Goal: Task Accomplishment & Management: Manage account settings

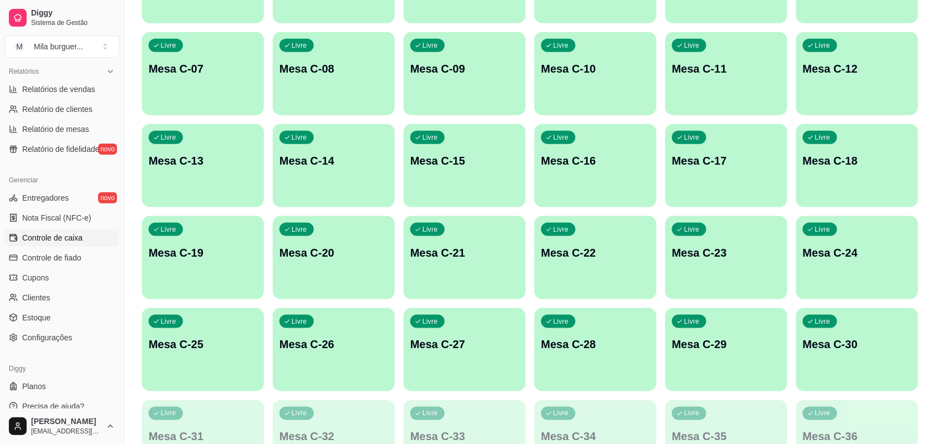
scroll to position [347, 0]
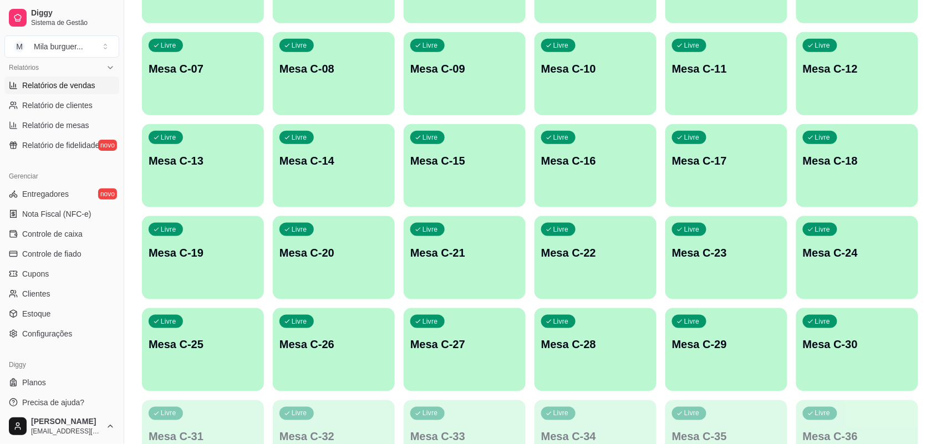
click at [59, 92] on link "Relatórios de vendas" at bounding box center [61, 86] width 115 height 18
select select "ALL"
select select "0"
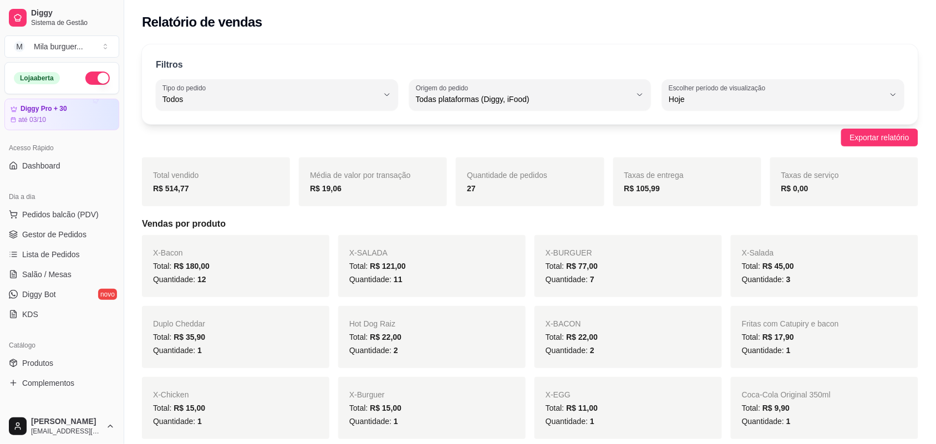
click at [93, 80] on button "button" at bounding box center [97, 78] width 24 height 13
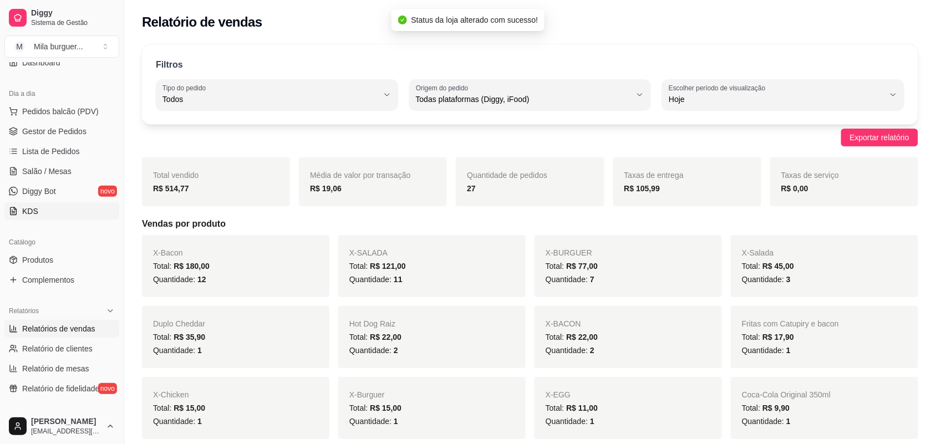
scroll to position [69, 0]
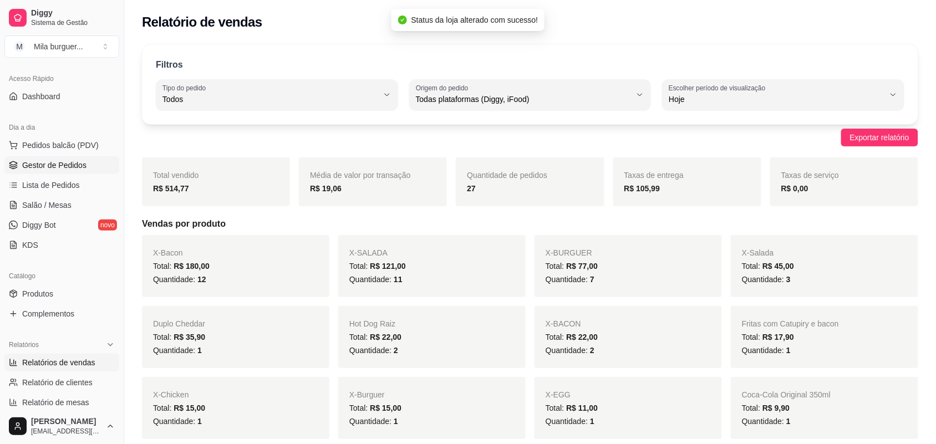
click at [63, 161] on span "Gestor de Pedidos" at bounding box center [54, 165] width 64 height 11
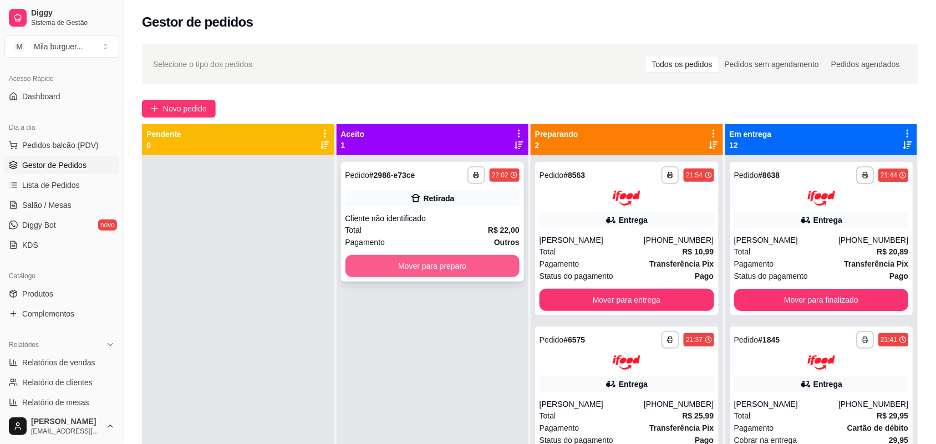
click at [378, 270] on button "Mover para preparo" at bounding box center [433, 266] width 175 height 22
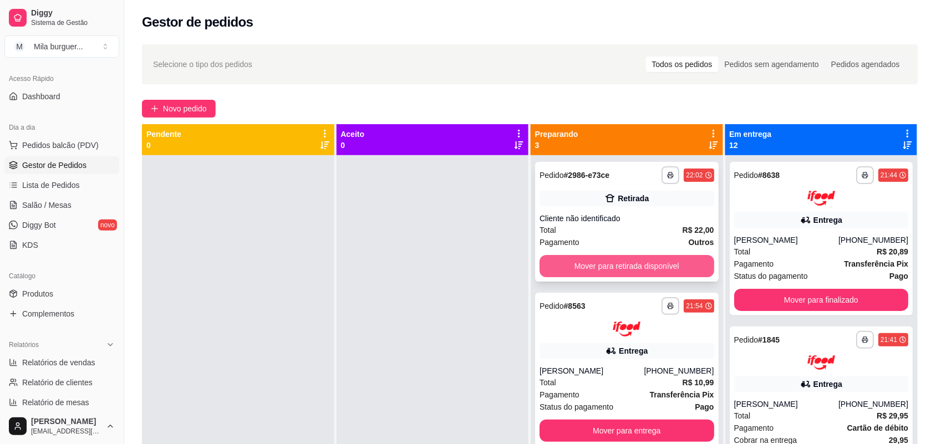
click at [540, 265] on button "Mover para retirada disponível" at bounding box center [627, 266] width 175 height 22
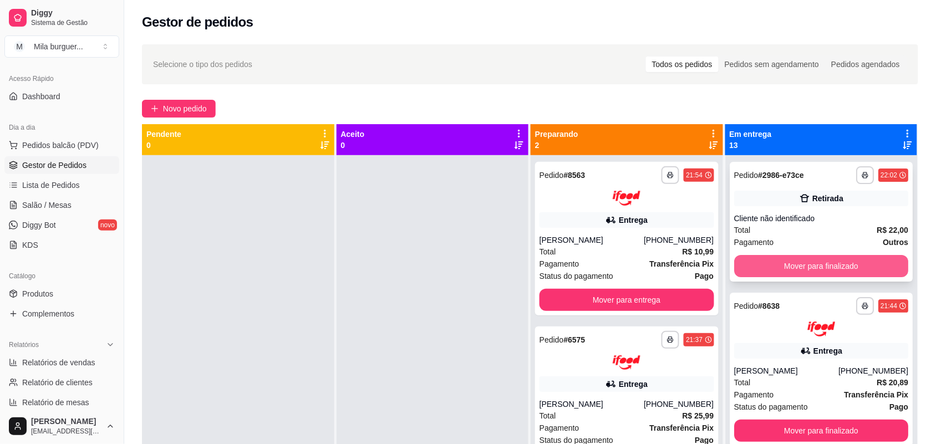
click at [755, 268] on button "Mover para finalizado" at bounding box center [821, 266] width 175 height 22
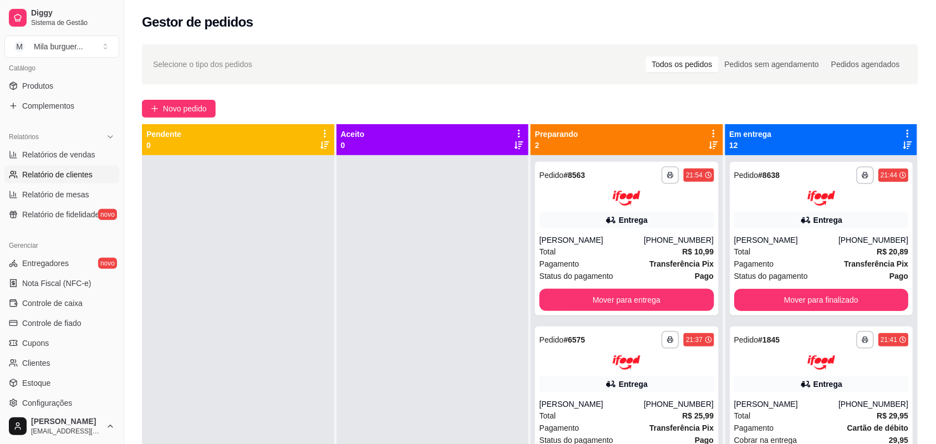
scroll to position [139, 0]
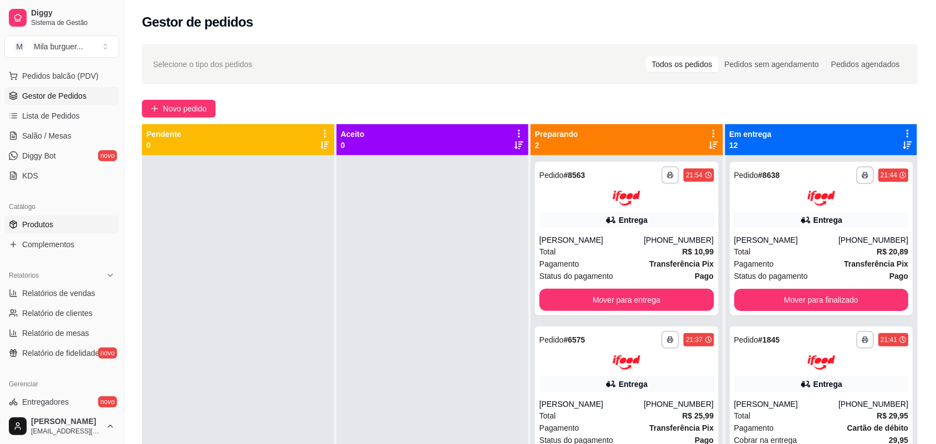
click at [45, 220] on span "Produtos" at bounding box center [37, 224] width 31 height 11
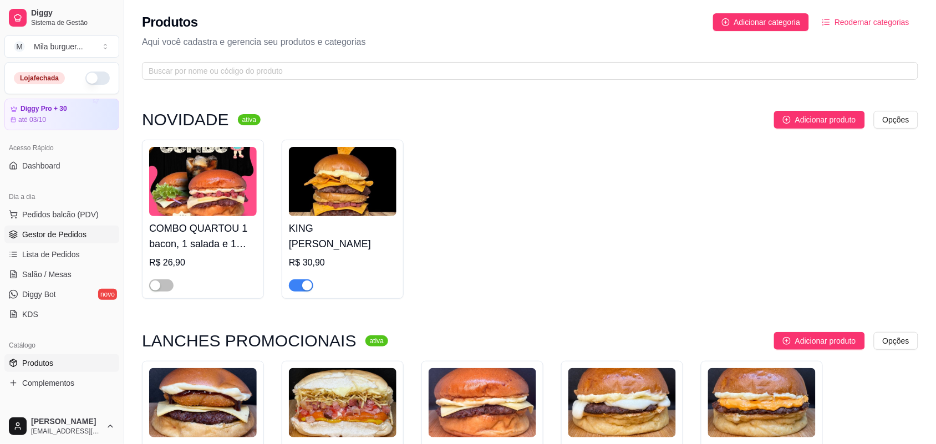
click at [57, 230] on span "Gestor de Pedidos" at bounding box center [54, 234] width 64 height 11
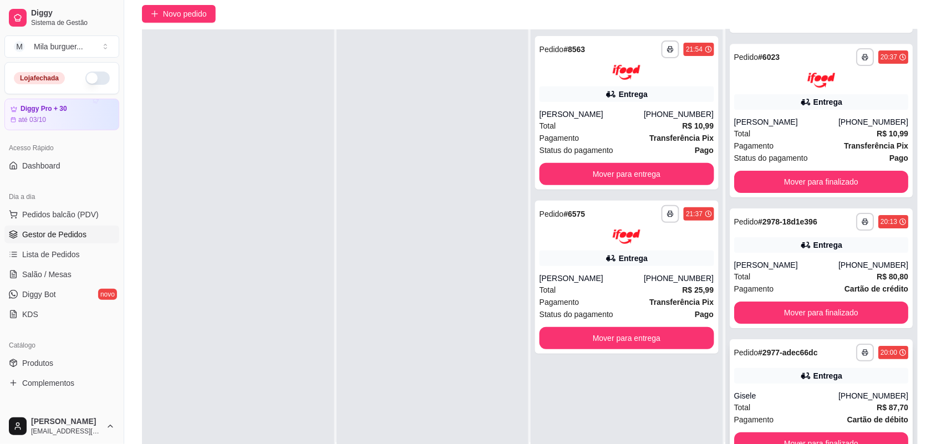
scroll to position [169, 0]
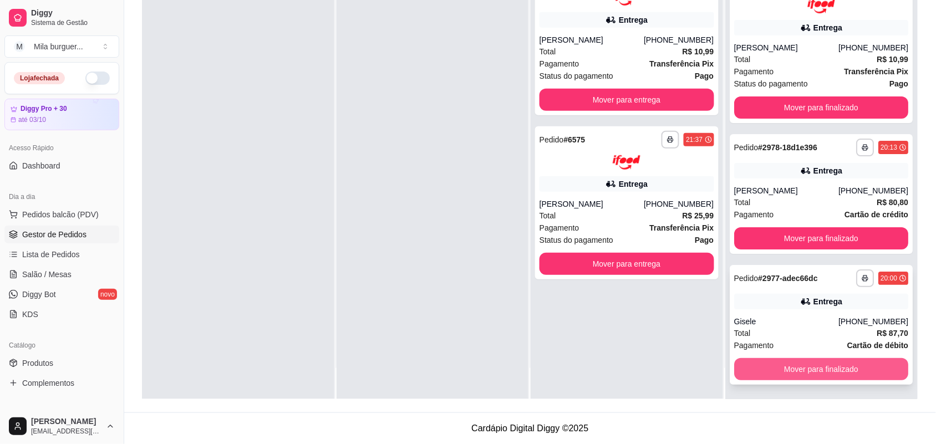
click at [782, 378] on button "Mover para finalizado" at bounding box center [821, 369] width 175 height 22
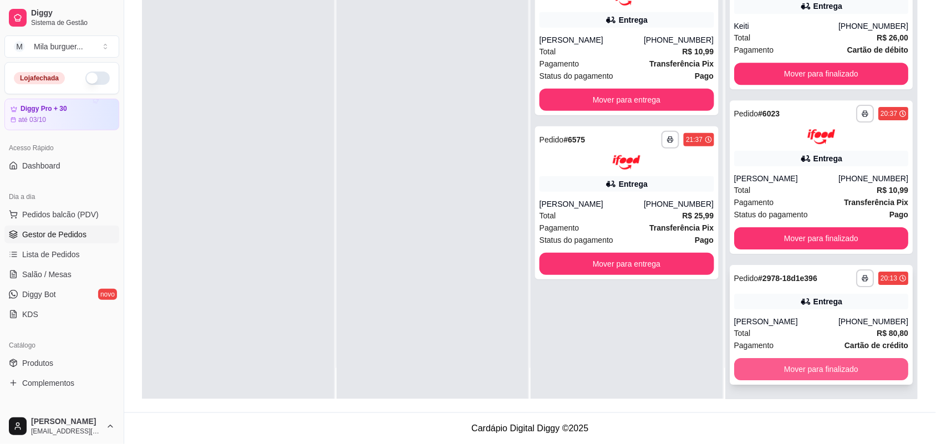
click at [785, 370] on button "Mover para finalizado" at bounding box center [821, 369] width 175 height 22
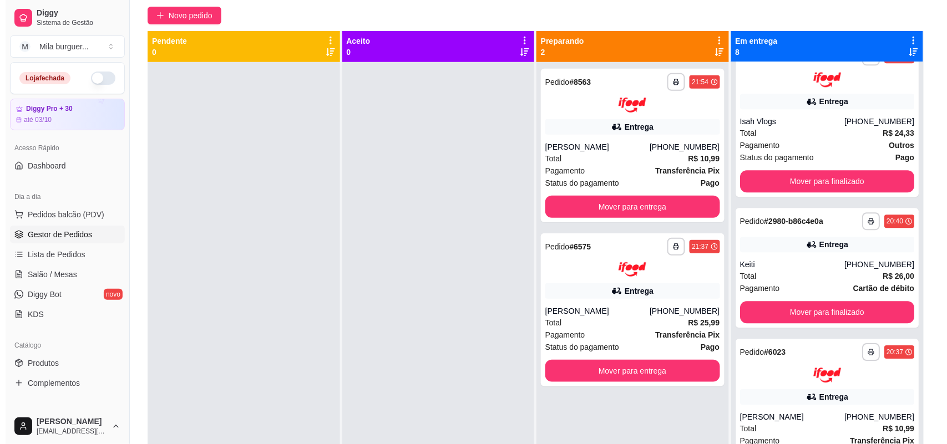
scroll to position [0, 0]
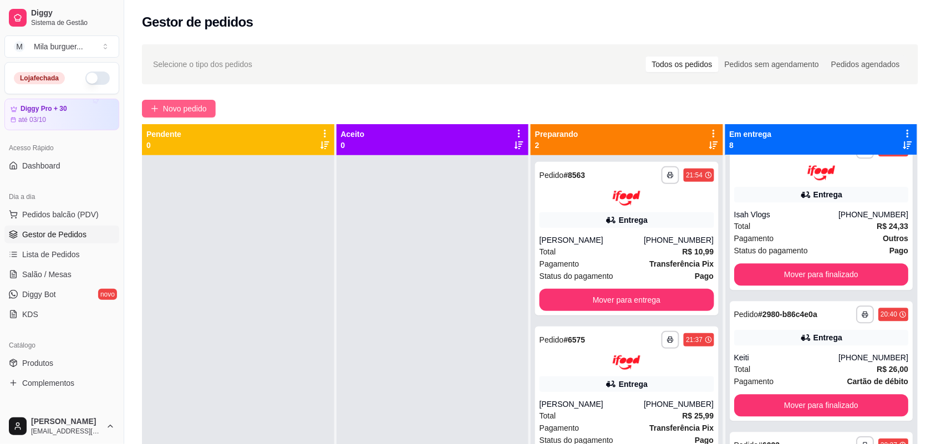
click at [189, 103] on span "Novo pedido" at bounding box center [185, 109] width 44 height 12
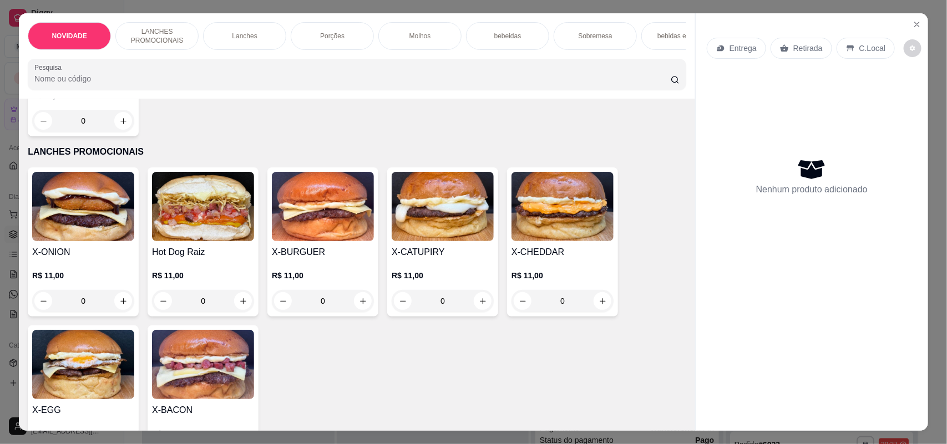
scroll to position [208, 0]
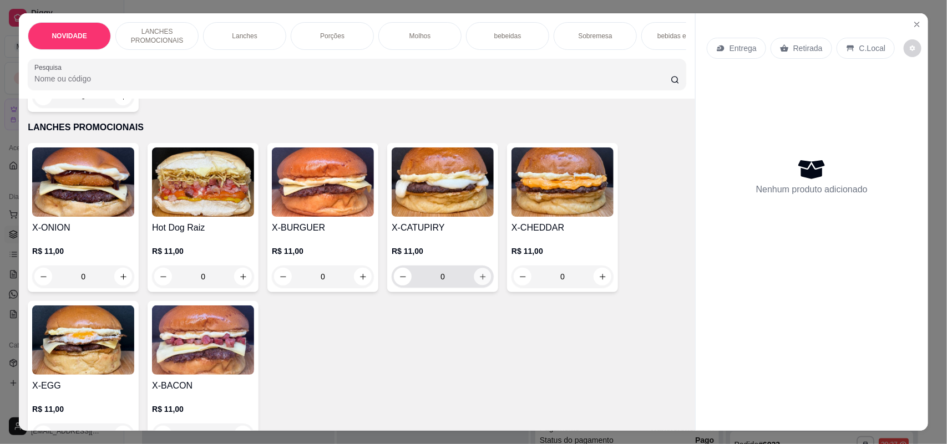
click at [474, 286] on button "increase-product-quantity" at bounding box center [482, 276] width 17 height 17
type input "1"
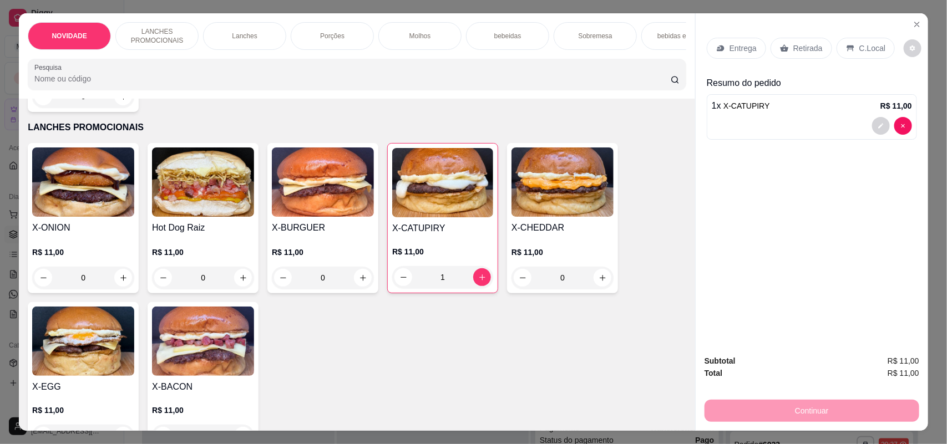
click at [231, 281] on div "0" at bounding box center [203, 278] width 102 height 22
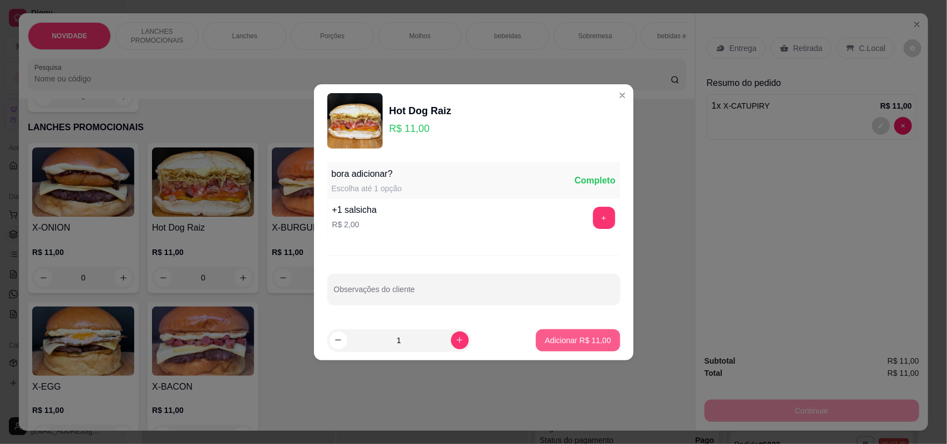
click at [545, 336] on p "Adicionar R$ 11,00" at bounding box center [578, 340] width 66 height 11
type input "1"
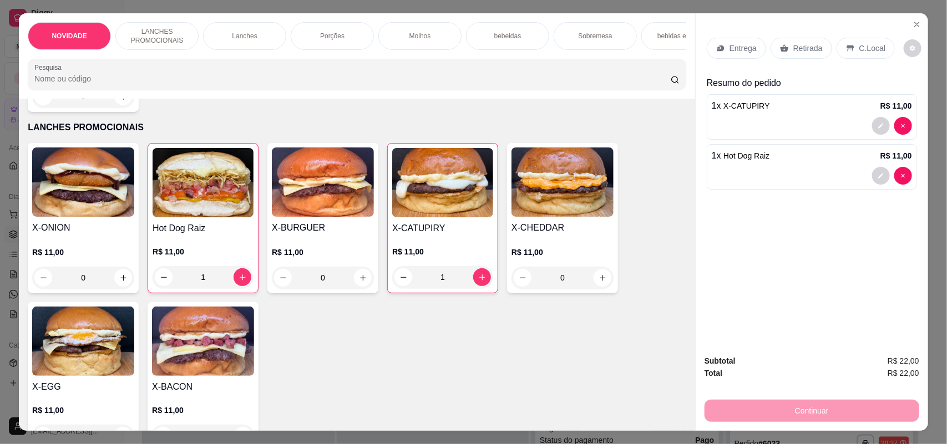
scroll to position [650, 0]
click at [517, 43] on div "bebeidas" at bounding box center [507, 36] width 83 height 28
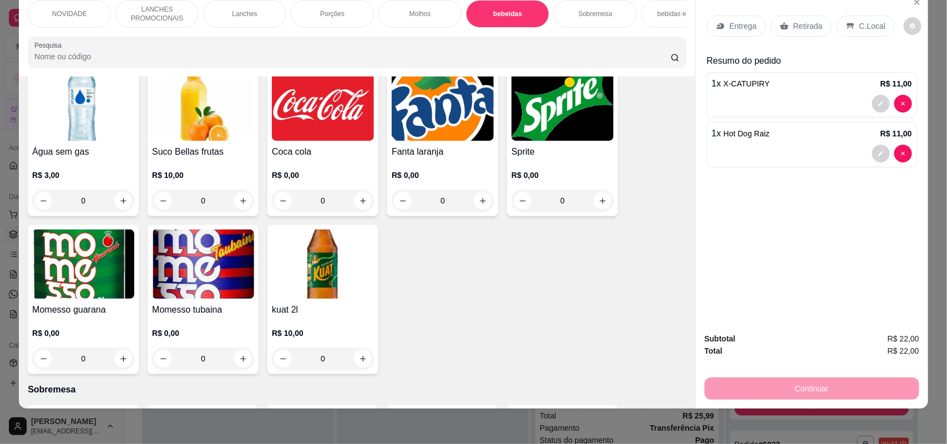
scroll to position [1509, 0]
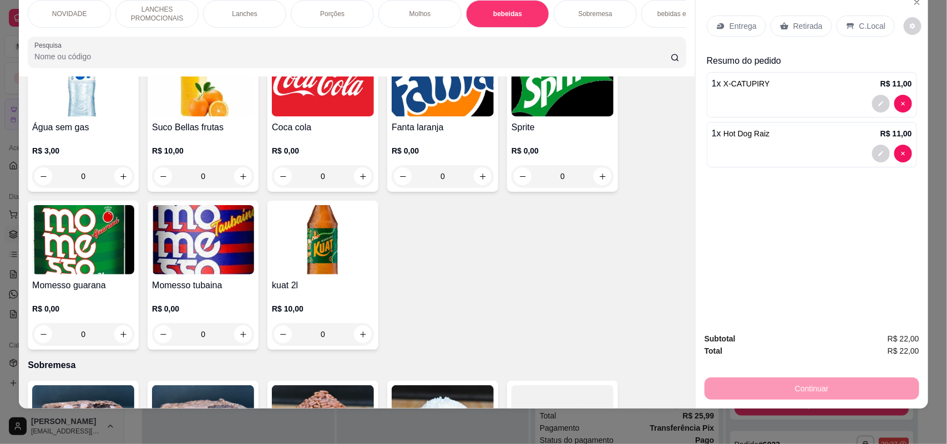
click at [111, 328] on div "0" at bounding box center [83, 334] width 102 height 22
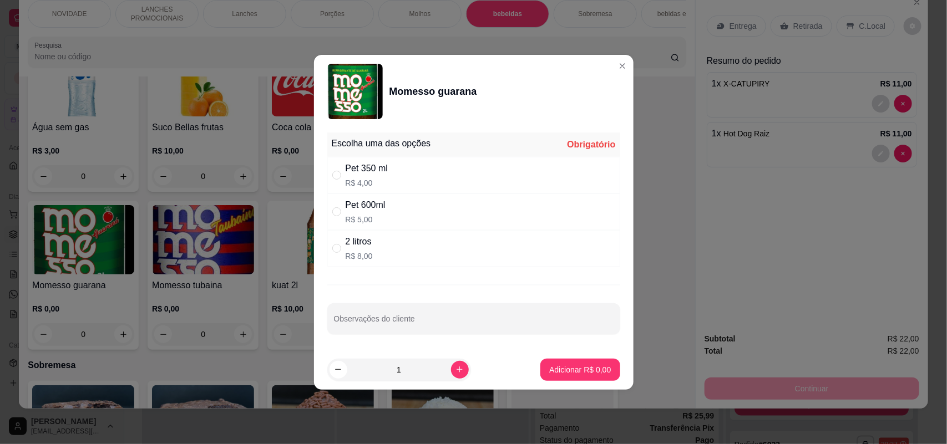
click at [405, 204] on div "Pet 600ml R$ 5,00" at bounding box center [473, 212] width 293 height 37
radio input "true"
click at [545, 359] on button "Adicionar R$ 5,00" at bounding box center [579, 370] width 77 height 22
type input "1"
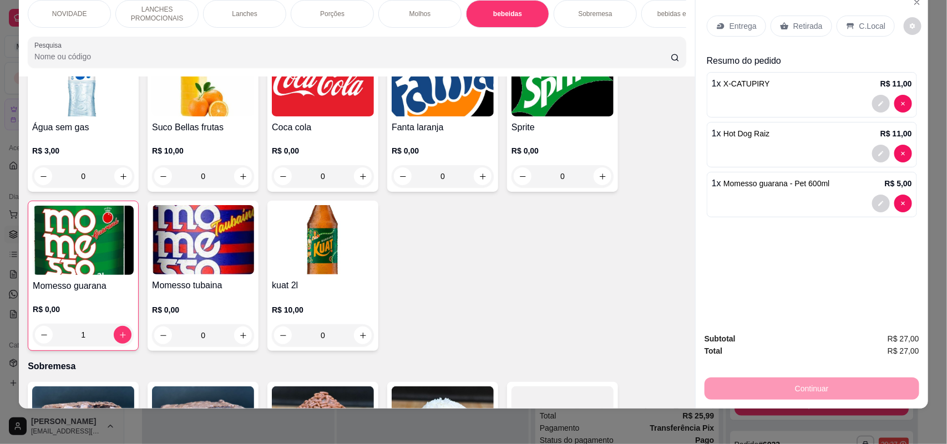
scroll to position [650, 0]
click at [810, 21] on p "Retirada" at bounding box center [807, 26] width 29 height 11
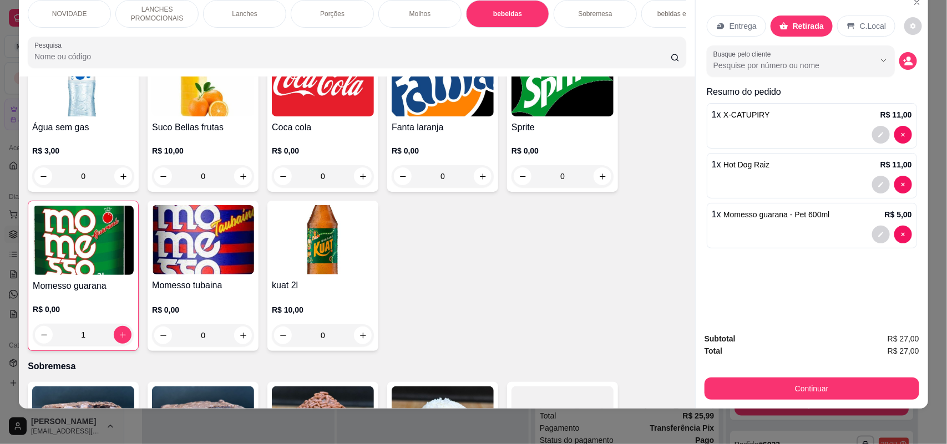
click at [751, 28] on div "Entrega" at bounding box center [736, 26] width 59 height 21
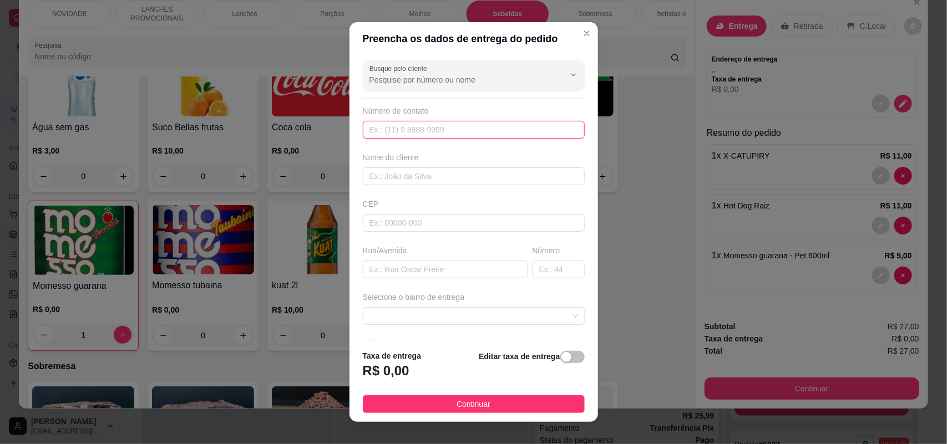
click at [473, 128] on input "text" at bounding box center [474, 130] width 222 height 18
type input "1"
click at [506, 82] on input "Busque pelo cliente" at bounding box center [457, 79] width 177 height 11
click at [495, 78] on input "5053" at bounding box center [457, 79] width 177 height 11
type input "5"
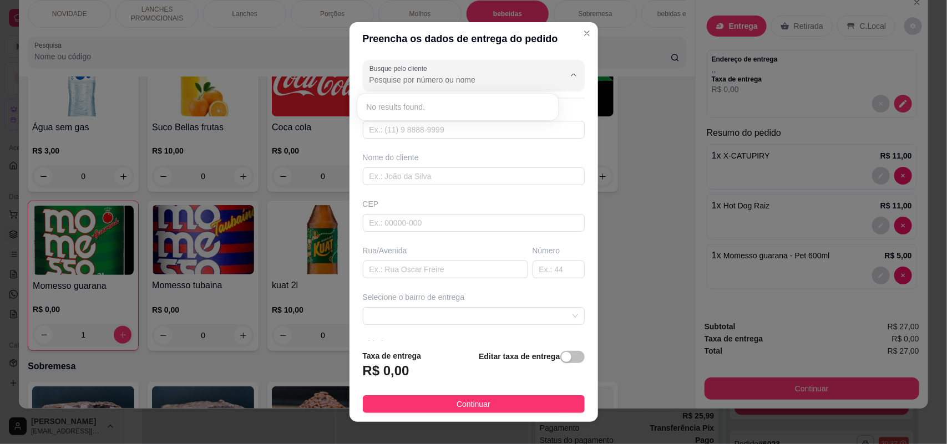
scroll to position [486, 0]
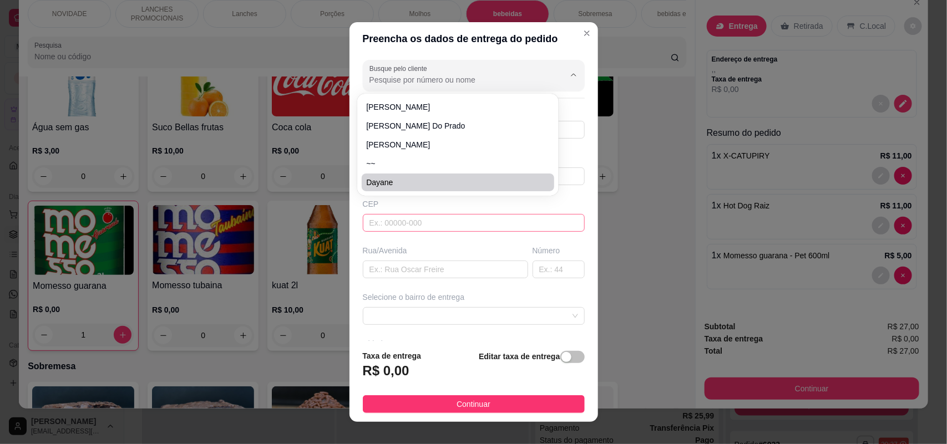
click at [417, 215] on input "text" at bounding box center [474, 223] width 222 height 18
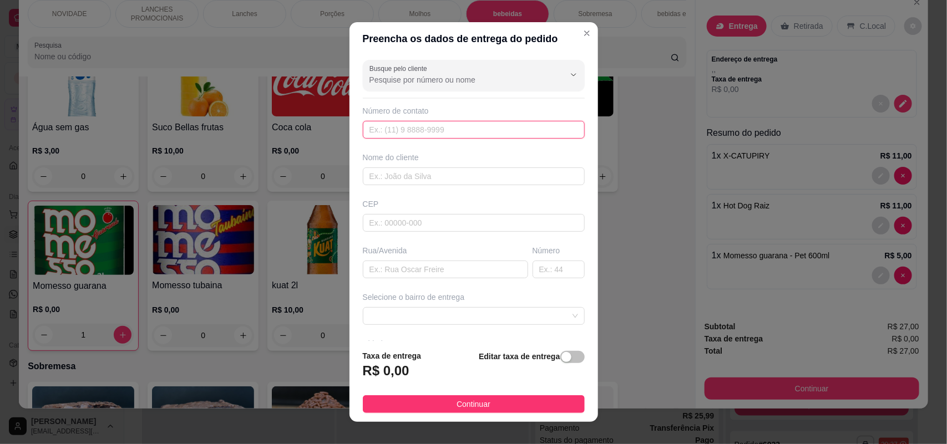
click at [428, 123] on input "text" at bounding box center [474, 130] width 222 height 18
type input "[PHONE_NUMBER]"
click at [433, 166] on div "Nome do cliente" at bounding box center [473, 168] width 226 height 33
click at [433, 175] on input "text" at bounding box center [474, 176] width 222 height 18
type input "juliane"
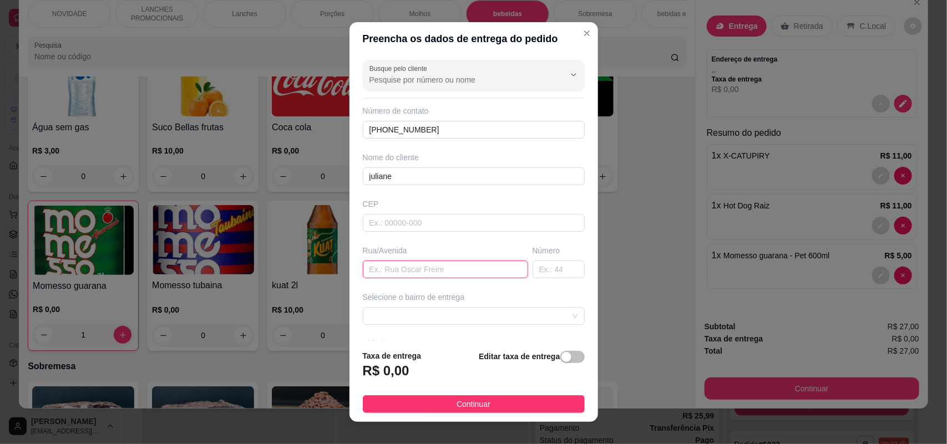
click at [408, 269] on input "text" at bounding box center [445, 270] width 165 height 18
type input "rua [PERSON_NAME]"
click at [532, 273] on input "text" at bounding box center [558, 270] width 52 height 18
click at [478, 312] on span at bounding box center [473, 316] width 209 height 17
type input "249"
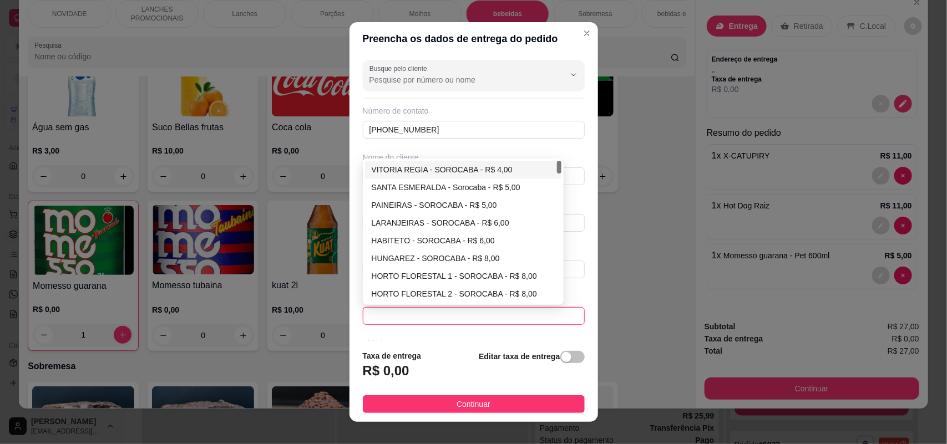
click at [389, 172] on div "VITORIA REGIA - SOROCABA - R$ 4,00" at bounding box center [464, 170] width 184 height 12
type input "SOROCABA"
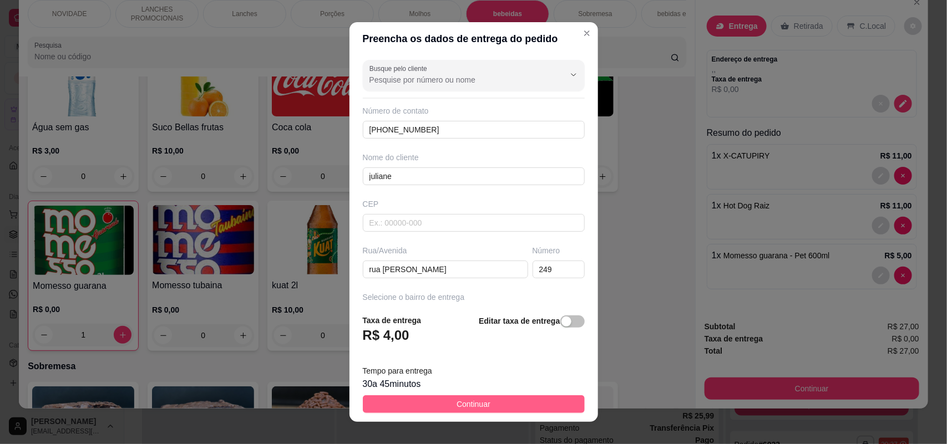
click at [497, 401] on button "Continuar" at bounding box center [474, 404] width 222 height 18
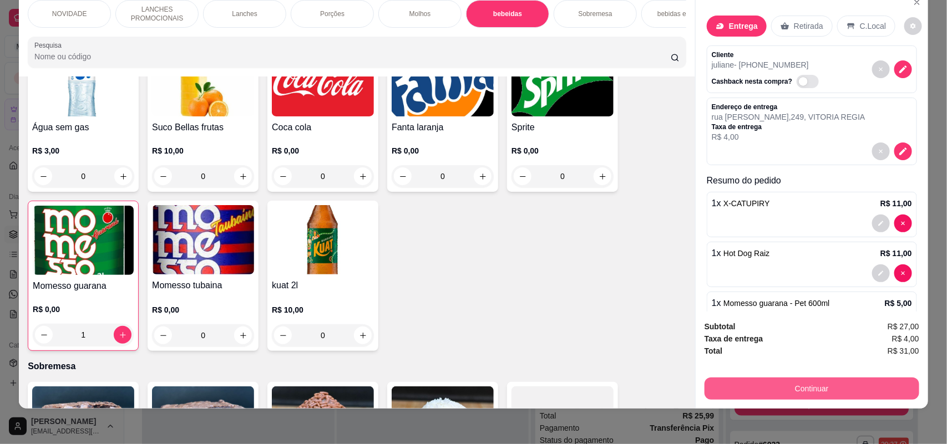
click at [764, 394] on button "Continuar" at bounding box center [811, 389] width 215 height 22
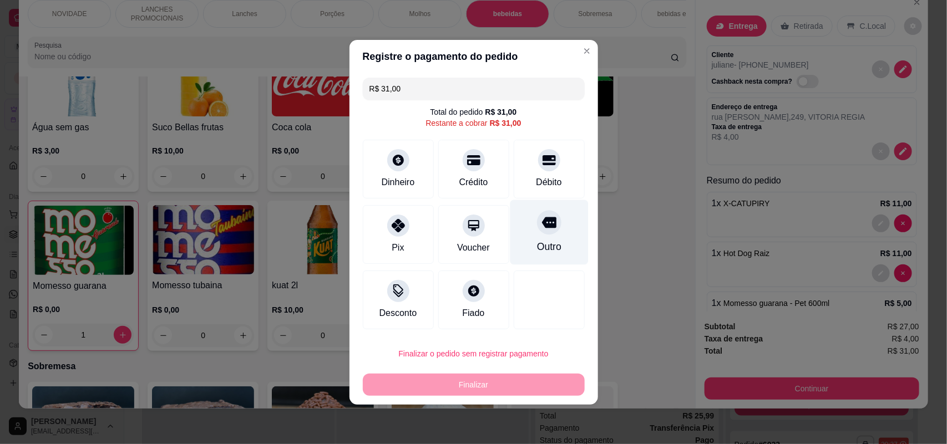
click at [555, 216] on div "Outro" at bounding box center [549, 232] width 78 height 65
type input "R$ 0,00"
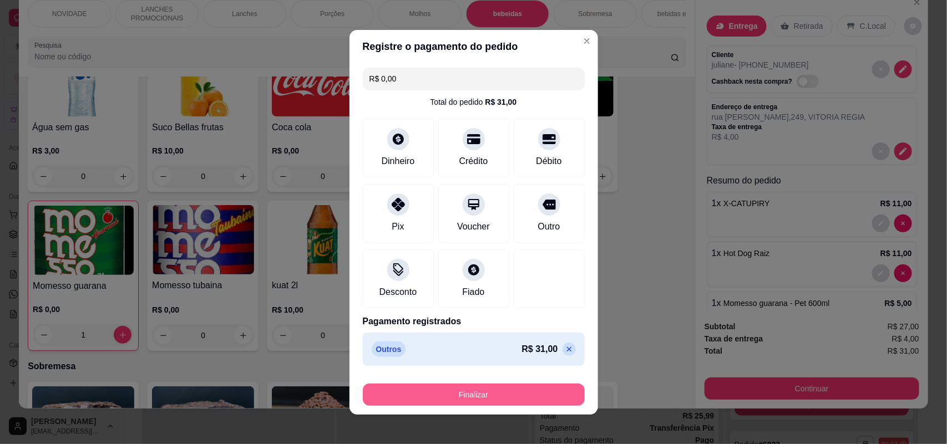
click at [483, 390] on button "Finalizar" at bounding box center [474, 395] width 222 height 22
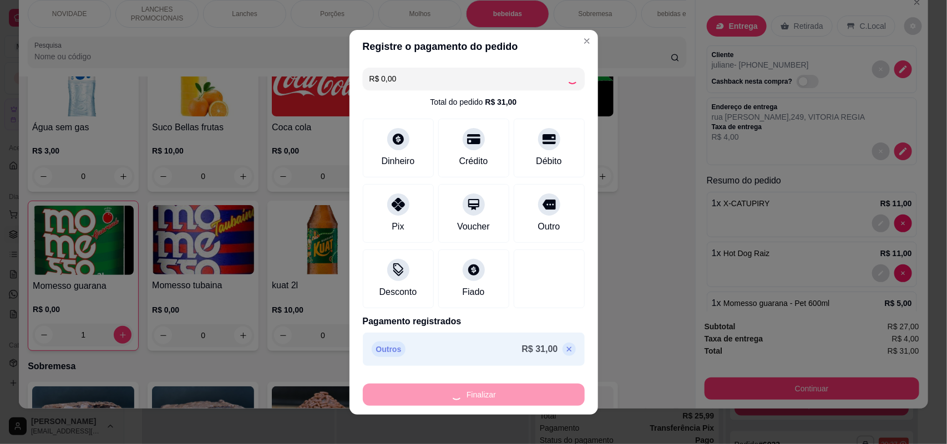
type input "0"
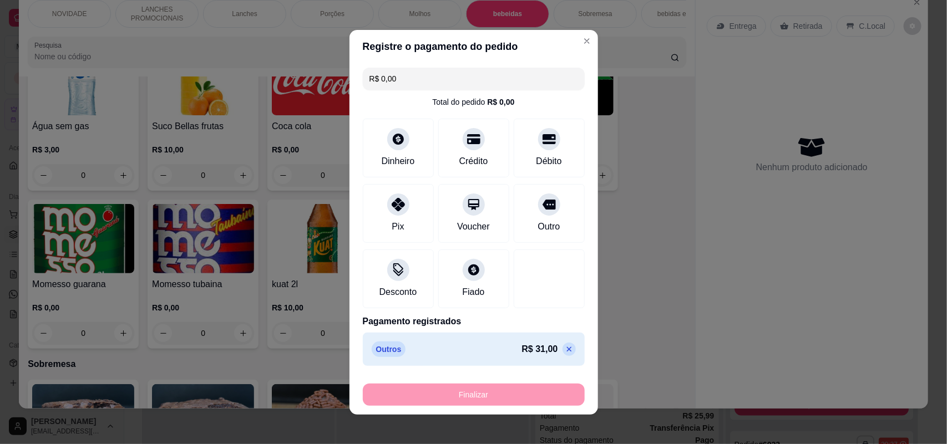
type input "-R$ 31,00"
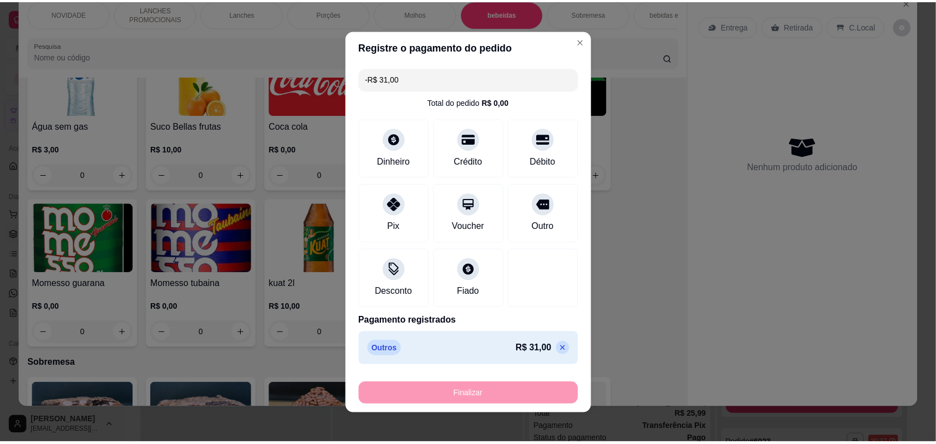
scroll to position [1507, 0]
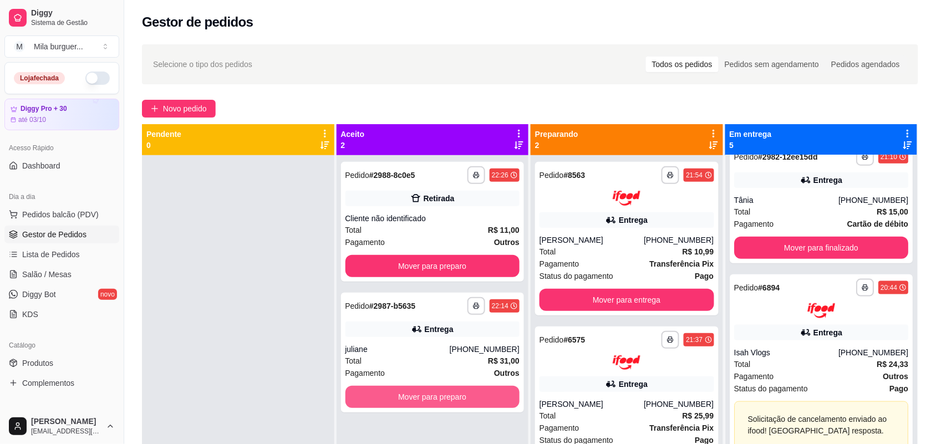
scroll to position [322, 0]
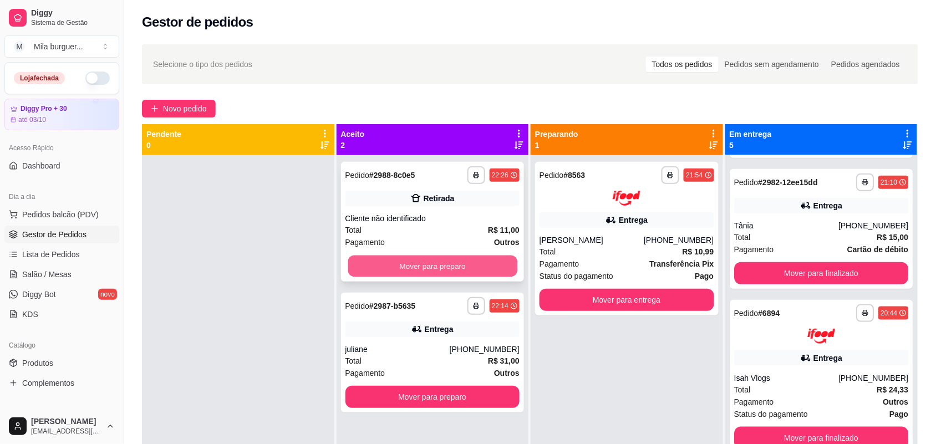
click at [442, 268] on button "Mover para preparo" at bounding box center [432, 267] width 169 height 22
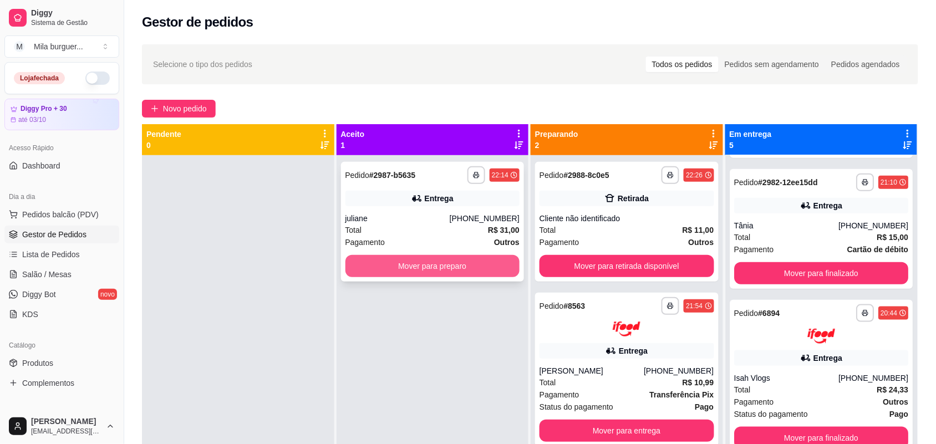
click at [451, 266] on button "Mover para preparo" at bounding box center [433, 266] width 175 height 22
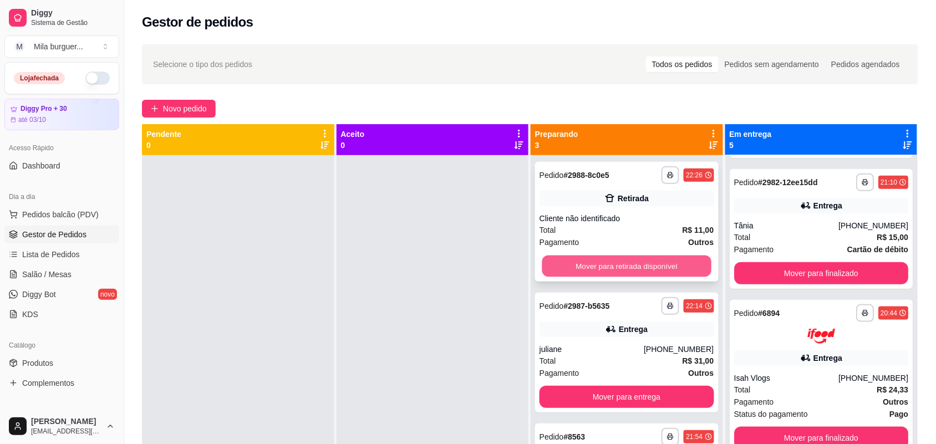
click at [564, 261] on button "Mover para retirada disponível" at bounding box center [626, 267] width 169 height 22
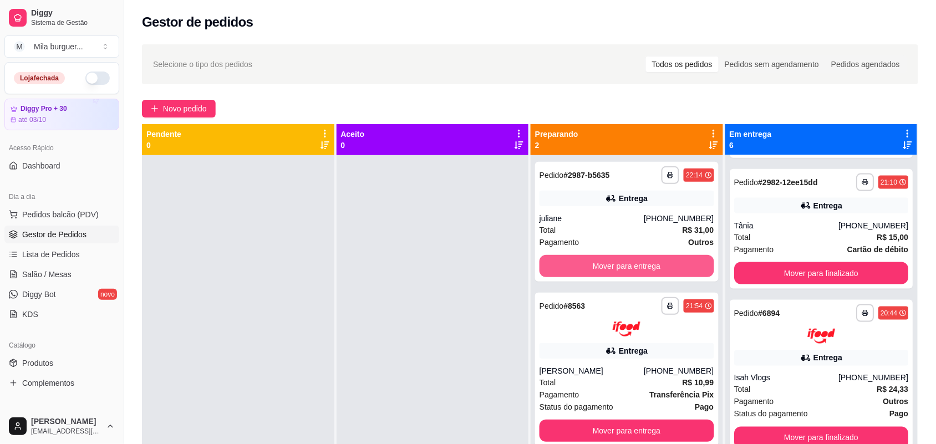
click at [564, 261] on button "Mover para entrega" at bounding box center [627, 266] width 175 height 22
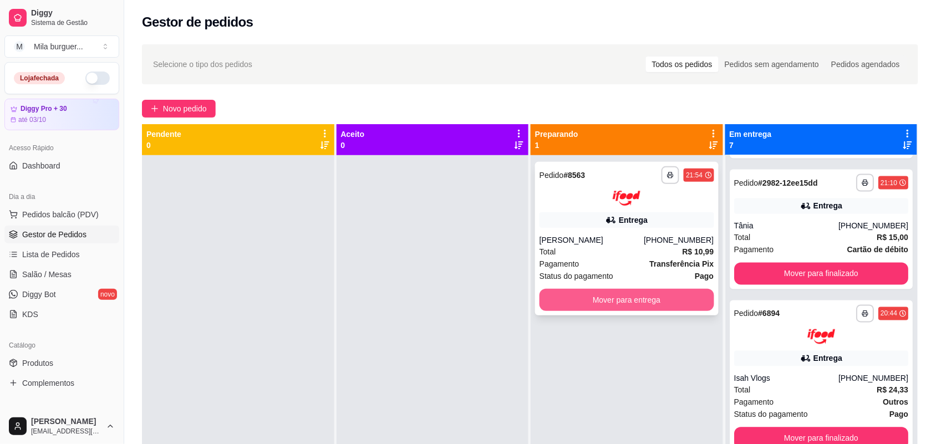
click at [580, 290] on button "Mover para entrega" at bounding box center [627, 300] width 175 height 22
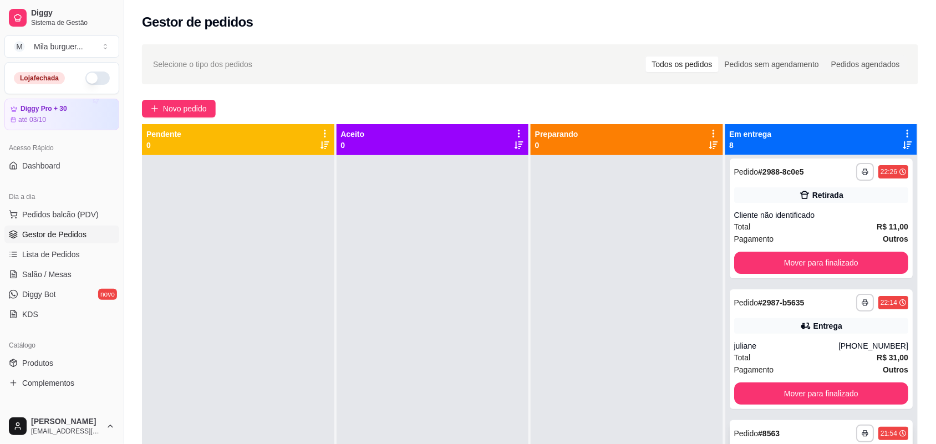
scroll to position [0, 0]
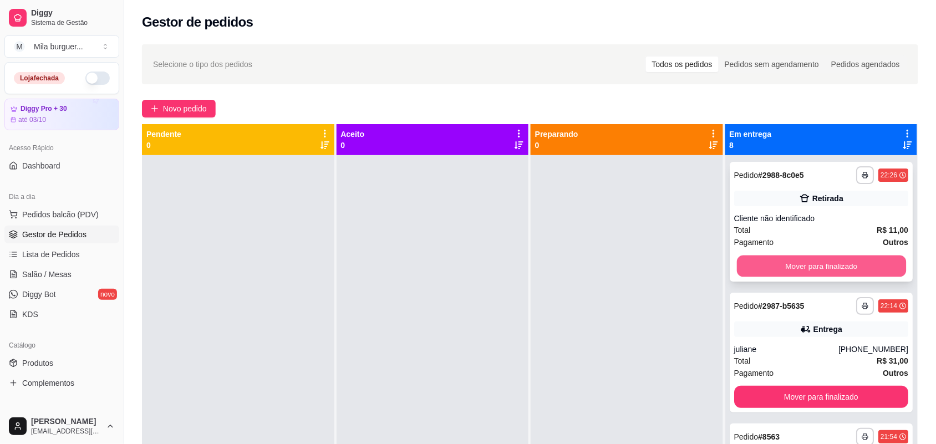
click at [772, 257] on button "Mover para finalizado" at bounding box center [820, 267] width 169 height 22
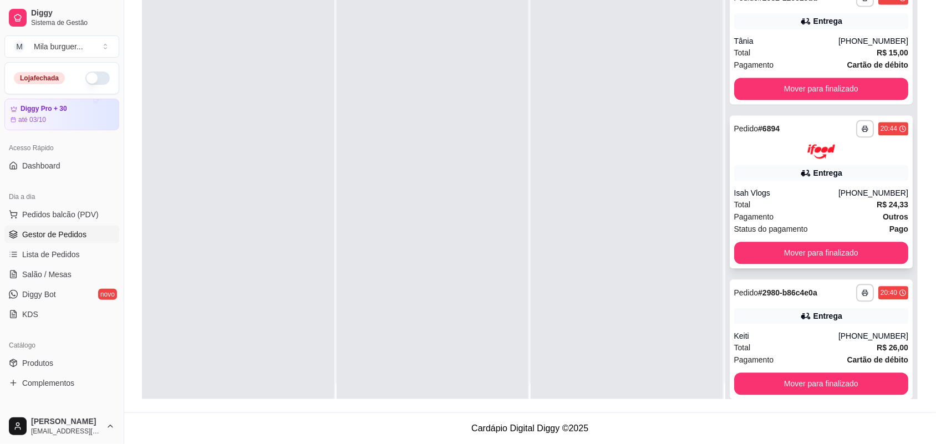
scroll to position [31, 0]
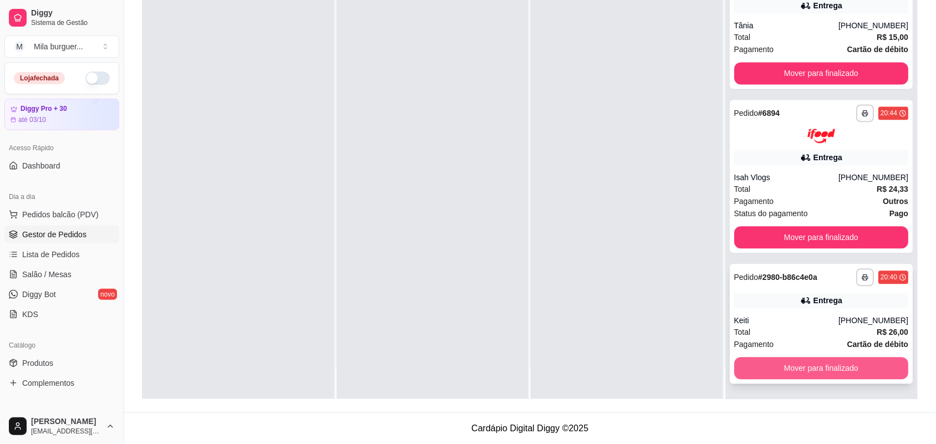
click at [800, 369] on button "Mover para finalizado" at bounding box center [821, 369] width 175 height 22
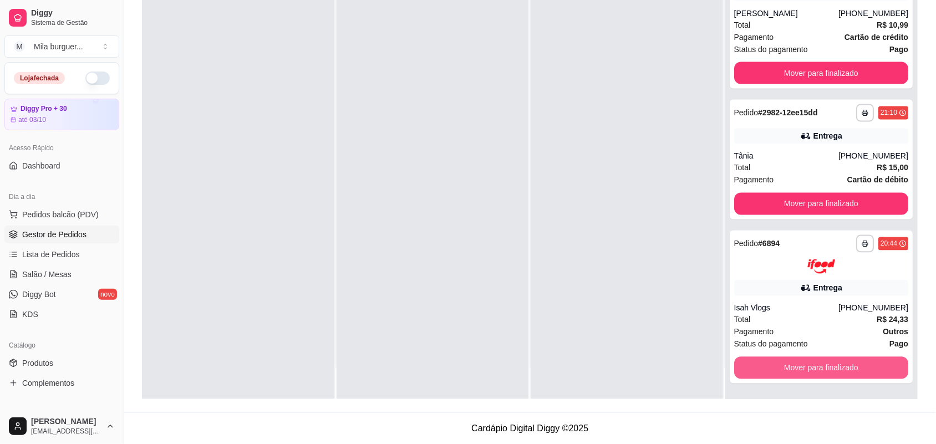
scroll to position [486, 0]
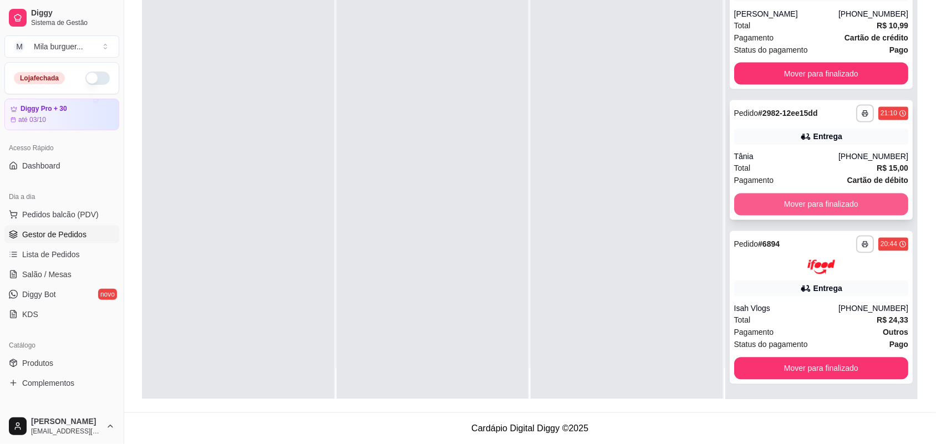
click at [868, 209] on button "Mover para finalizado" at bounding box center [821, 205] width 175 height 22
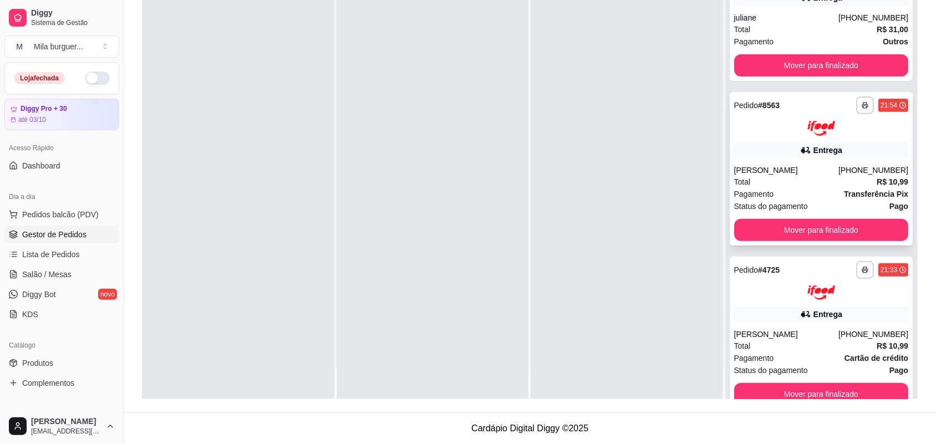
scroll to position [0, 0]
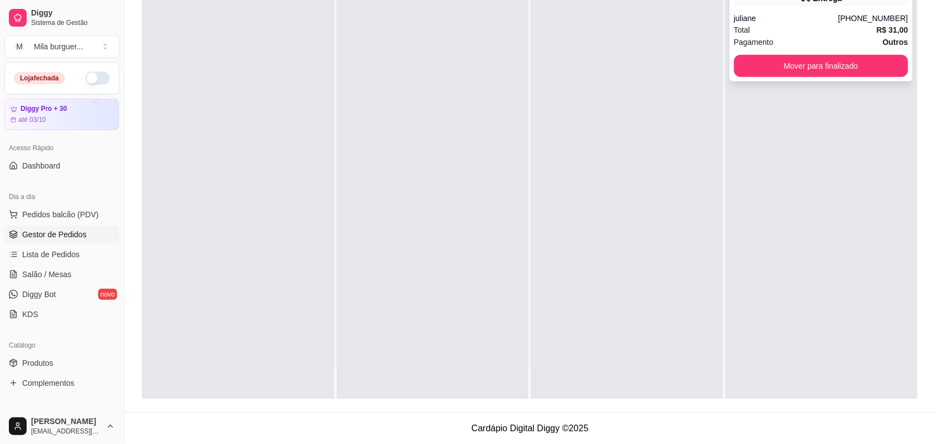
click at [821, 77] on div "**********" at bounding box center [822, 22] width 184 height 120
click at [821, 70] on button "Mover para finalizado" at bounding box center [821, 66] width 175 height 22
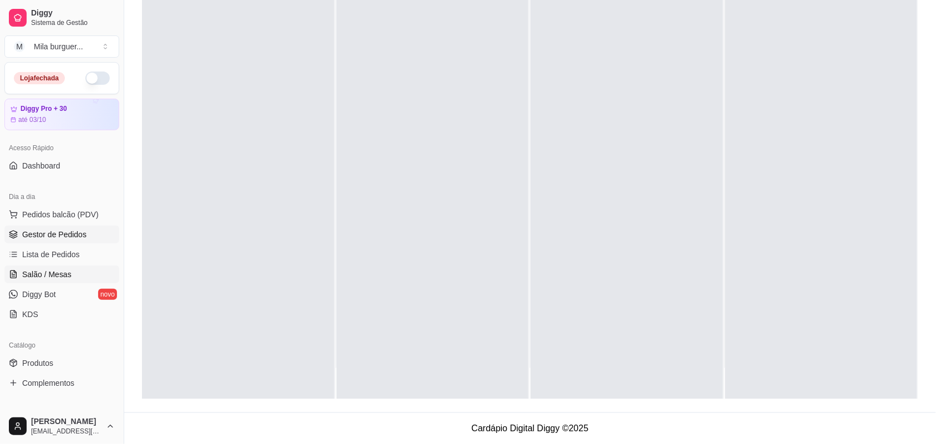
click at [42, 267] on link "Salão / Mesas" at bounding box center [61, 275] width 115 height 18
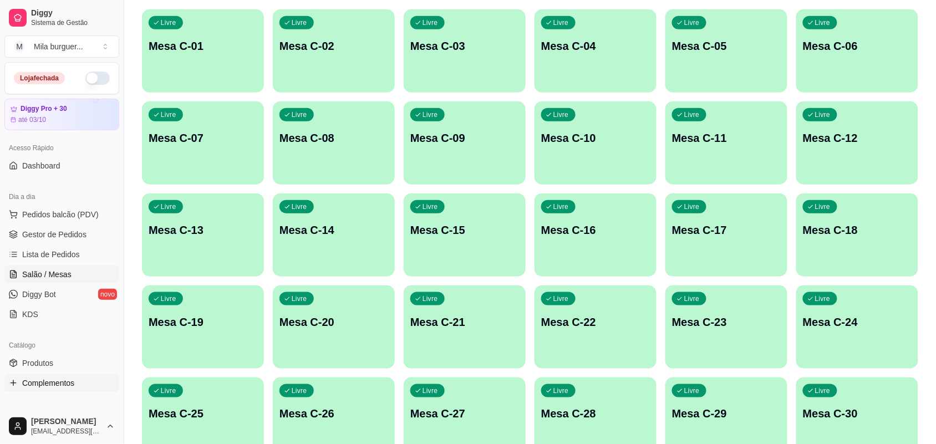
scroll to position [69, 0]
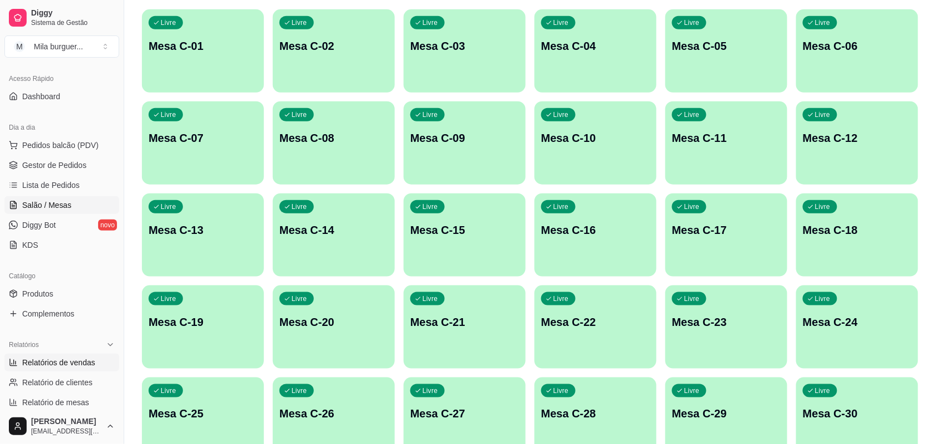
click at [57, 355] on link "Relatórios de vendas" at bounding box center [61, 363] width 115 height 18
select select "ALL"
select select "0"
